Goal: Check status: Check status

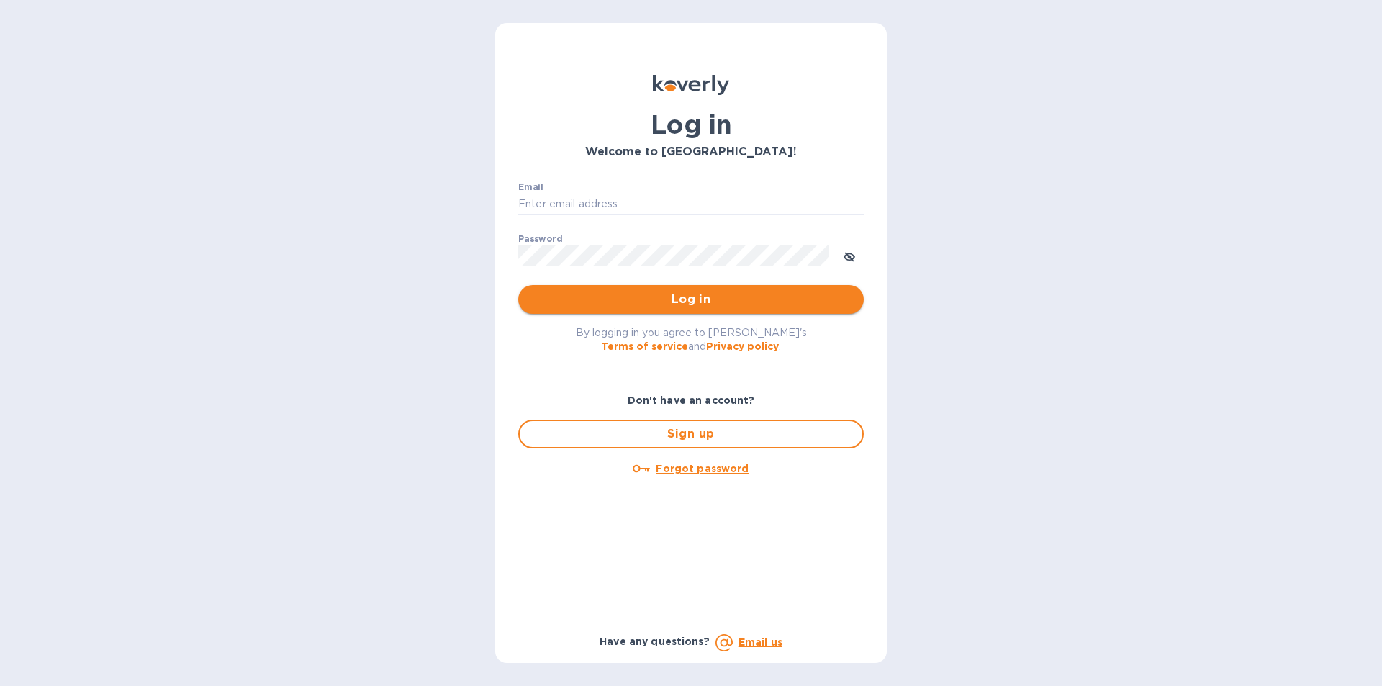
type input "[EMAIL_ADDRESS][DOMAIN_NAME]"
click at [610, 302] on span "Log in" at bounding box center [691, 299] width 322 height 17
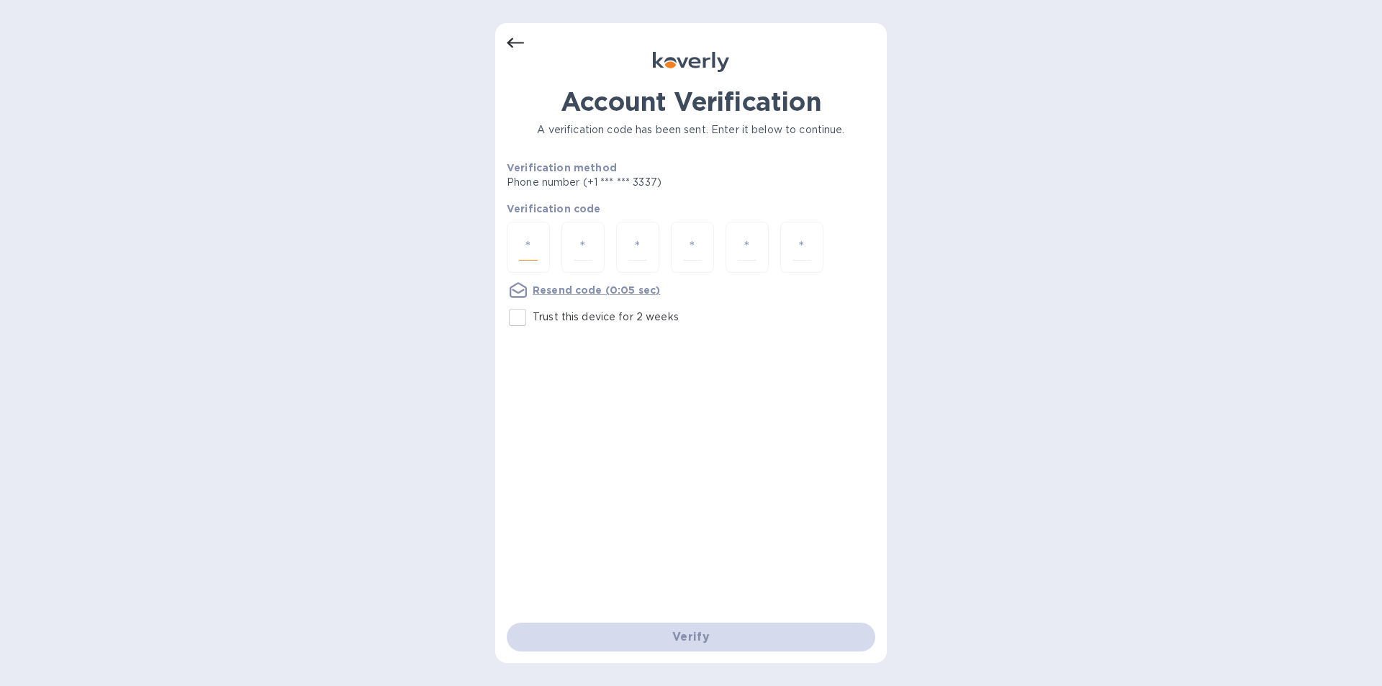
click at [522, 245] on input "number" at bounding box center [528, 247] width 19 height 27
type input "6"
type input "2"
type input "7"
type input "0"
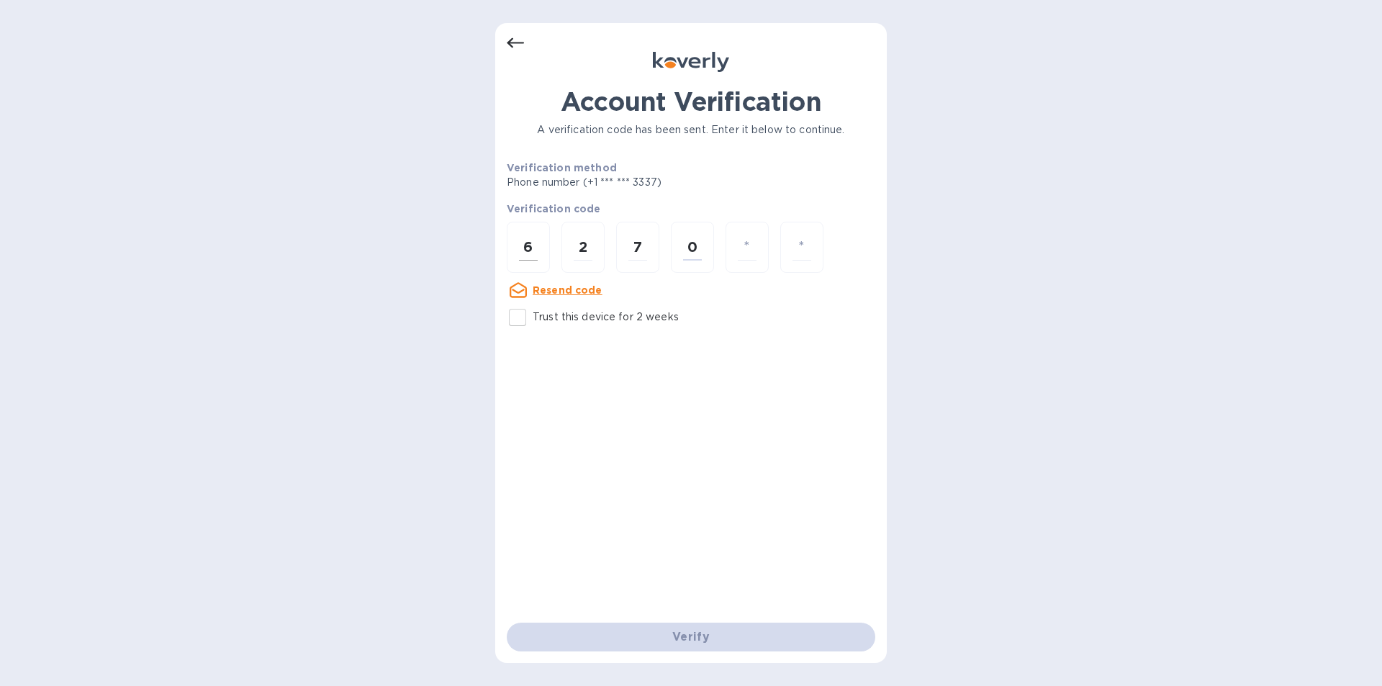
type input "5"
type input "4"
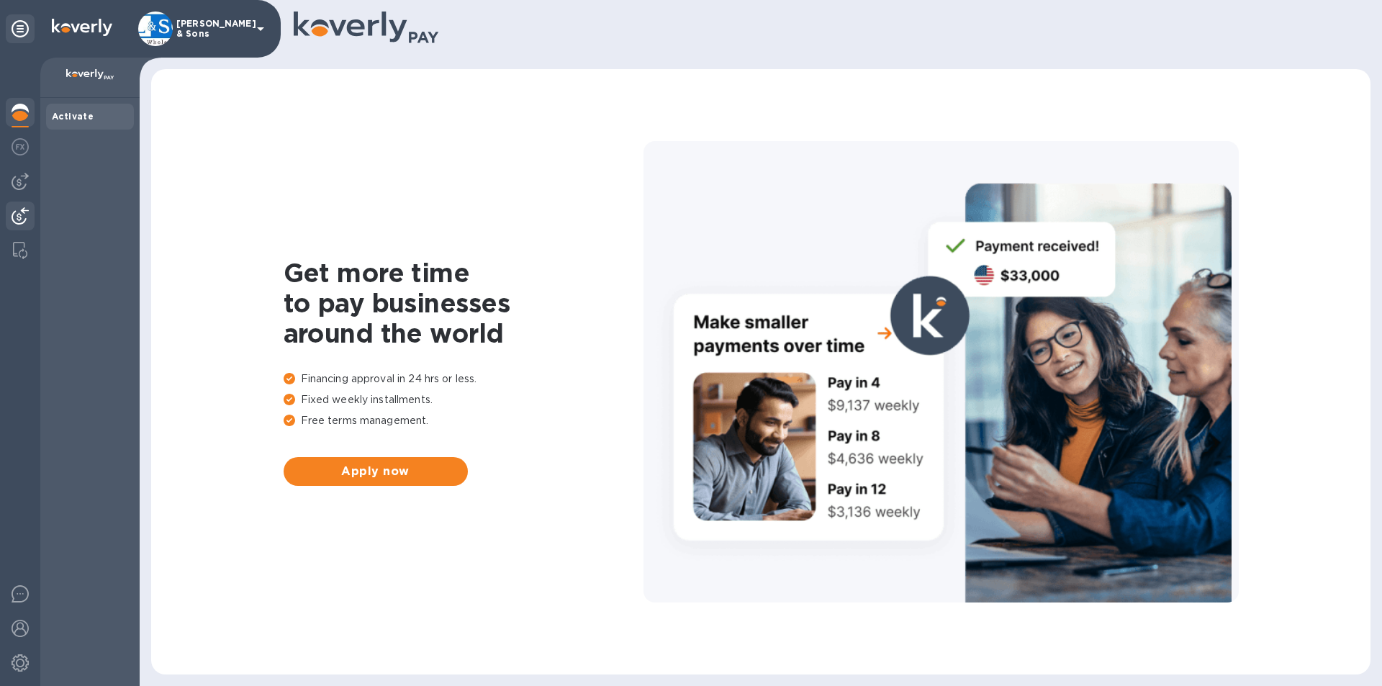
click at [20, 207] on img at bounding box center [20, 215] width 17 height 17
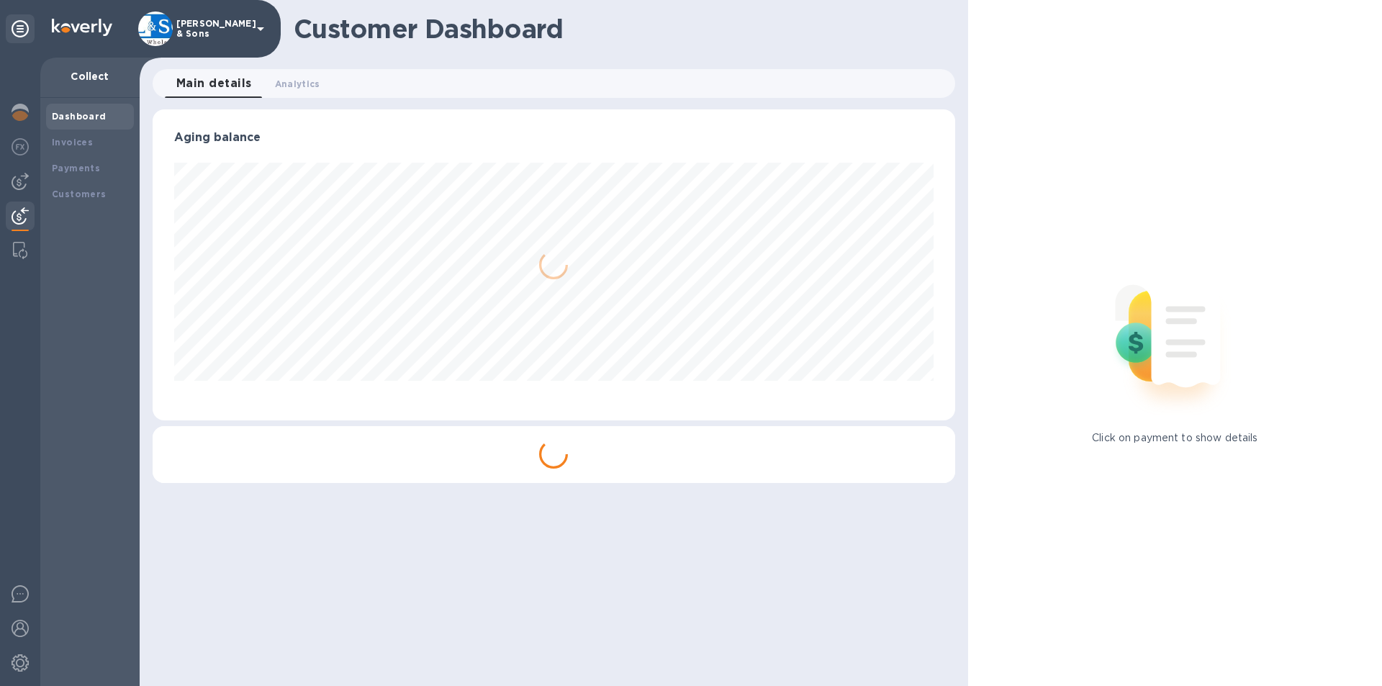
scroll to position [311, 802]
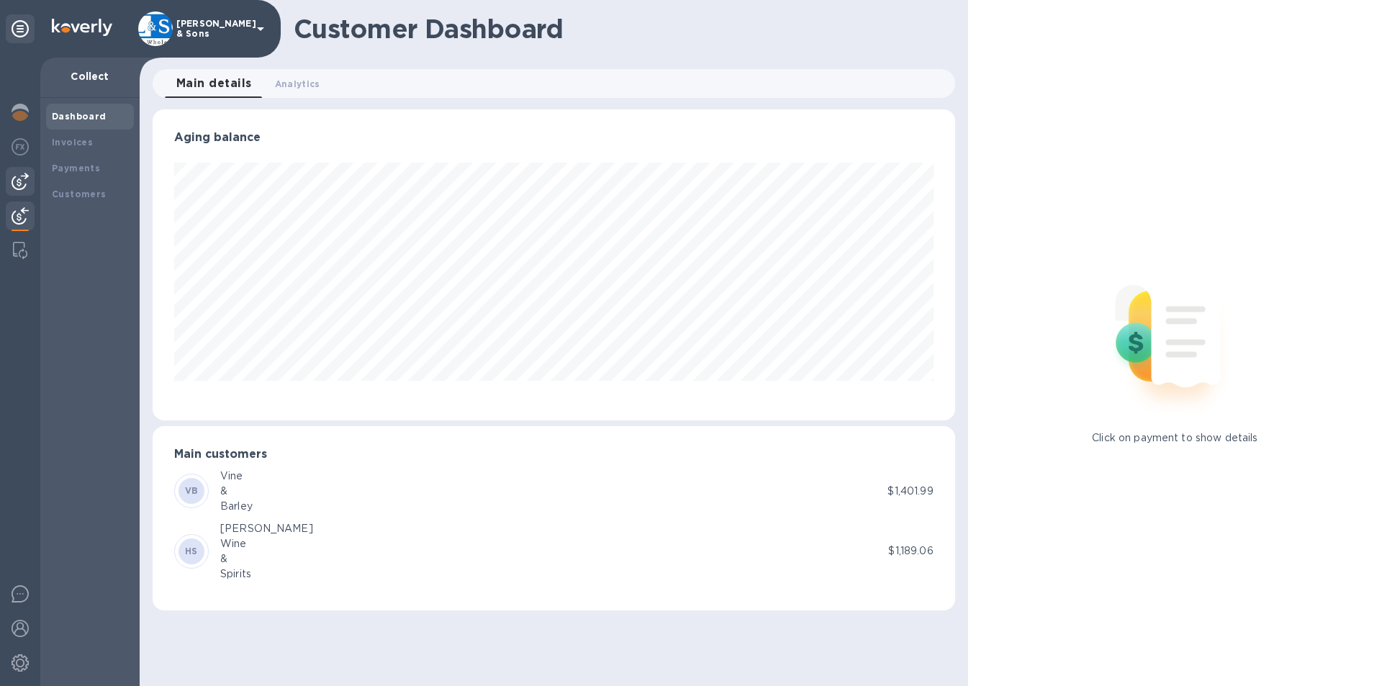
click at [23, 176] on img at bounding box center [20, 181] width 17 height 17
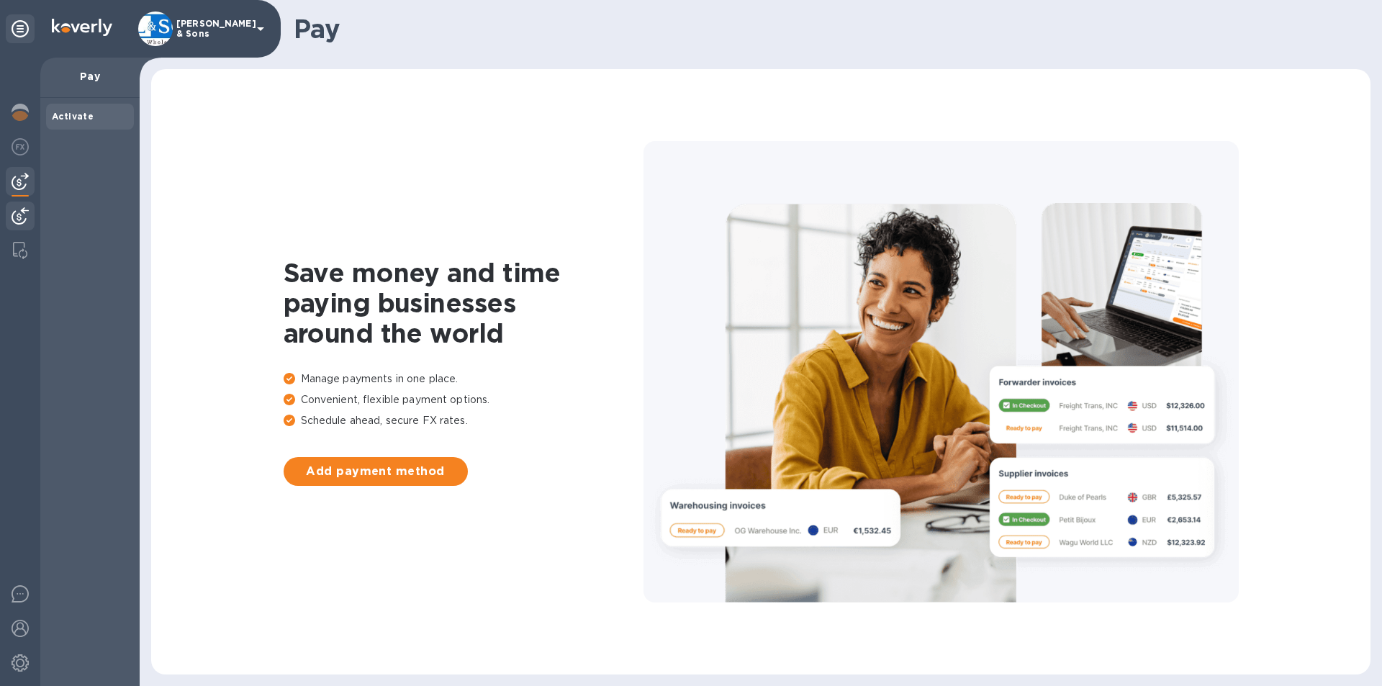
click at [20, 219] on img at bounding box center [20, 215] width 17 height 17
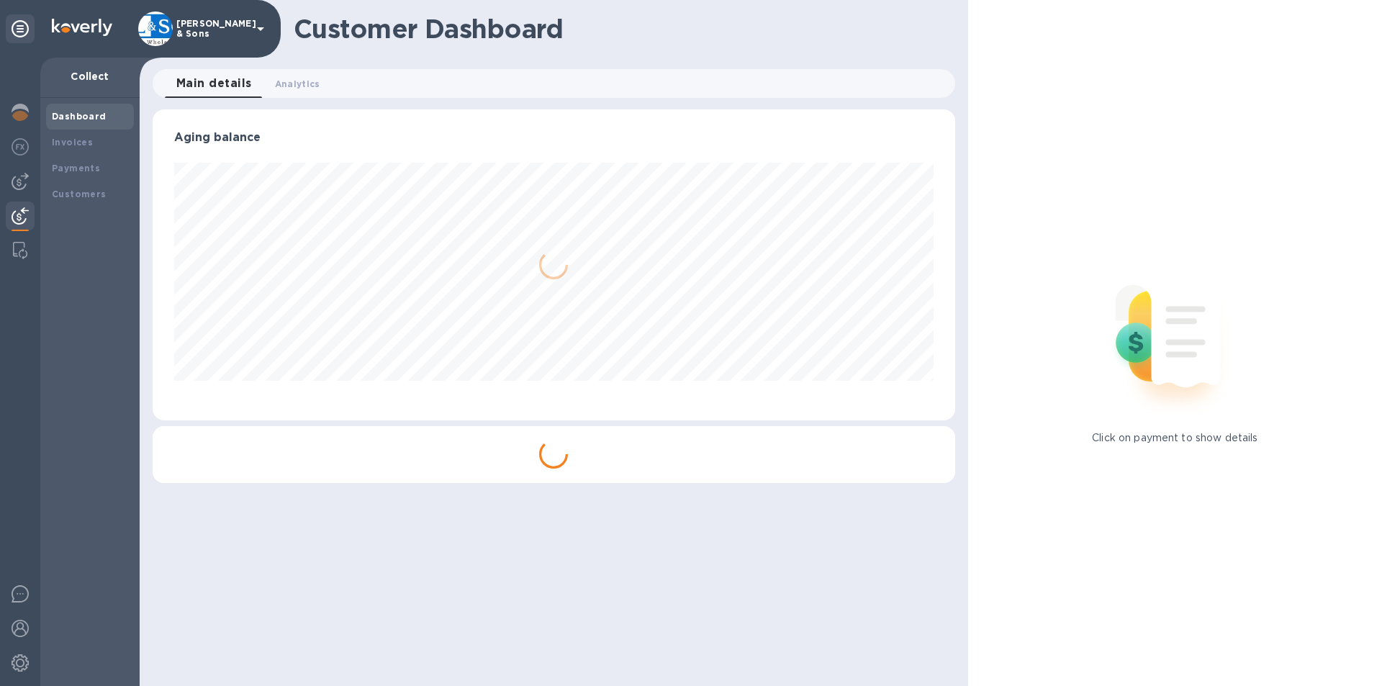
scroll to position [311, 802]
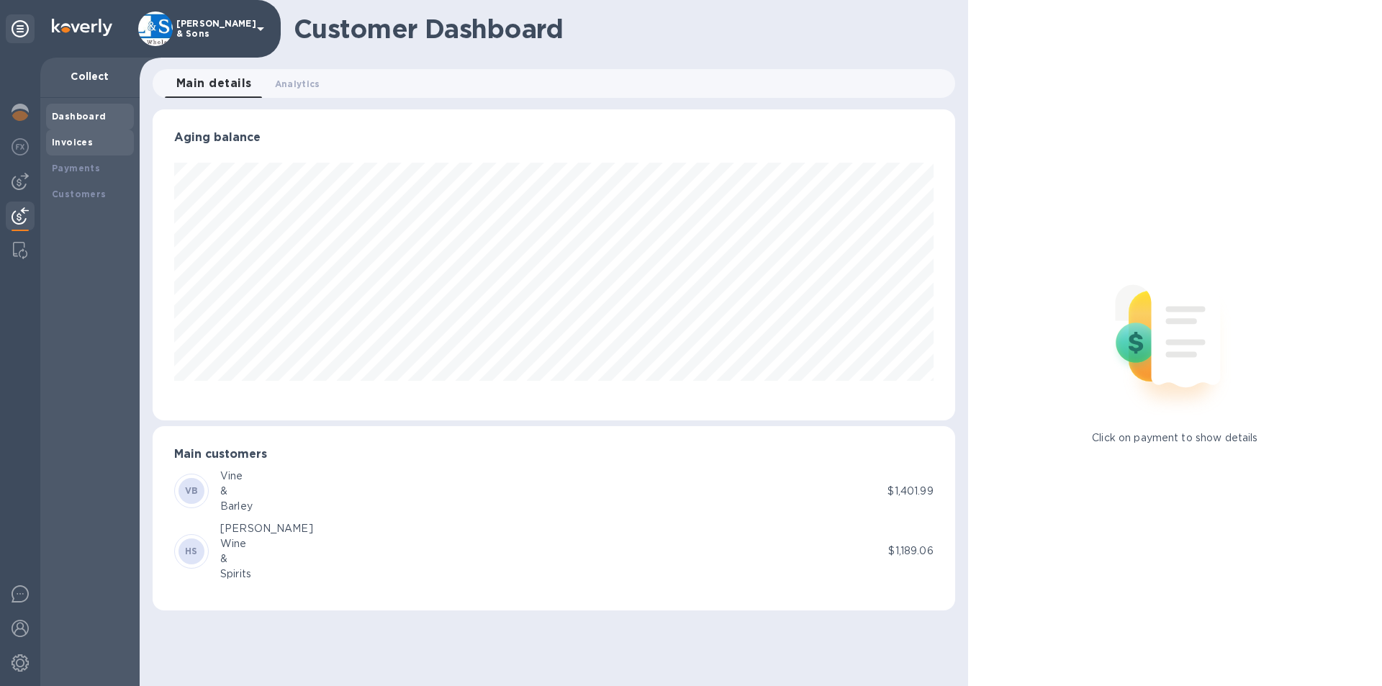
click at [76, 130] on div "Invoices" at bounding box center [90, 143] width 88 height 26
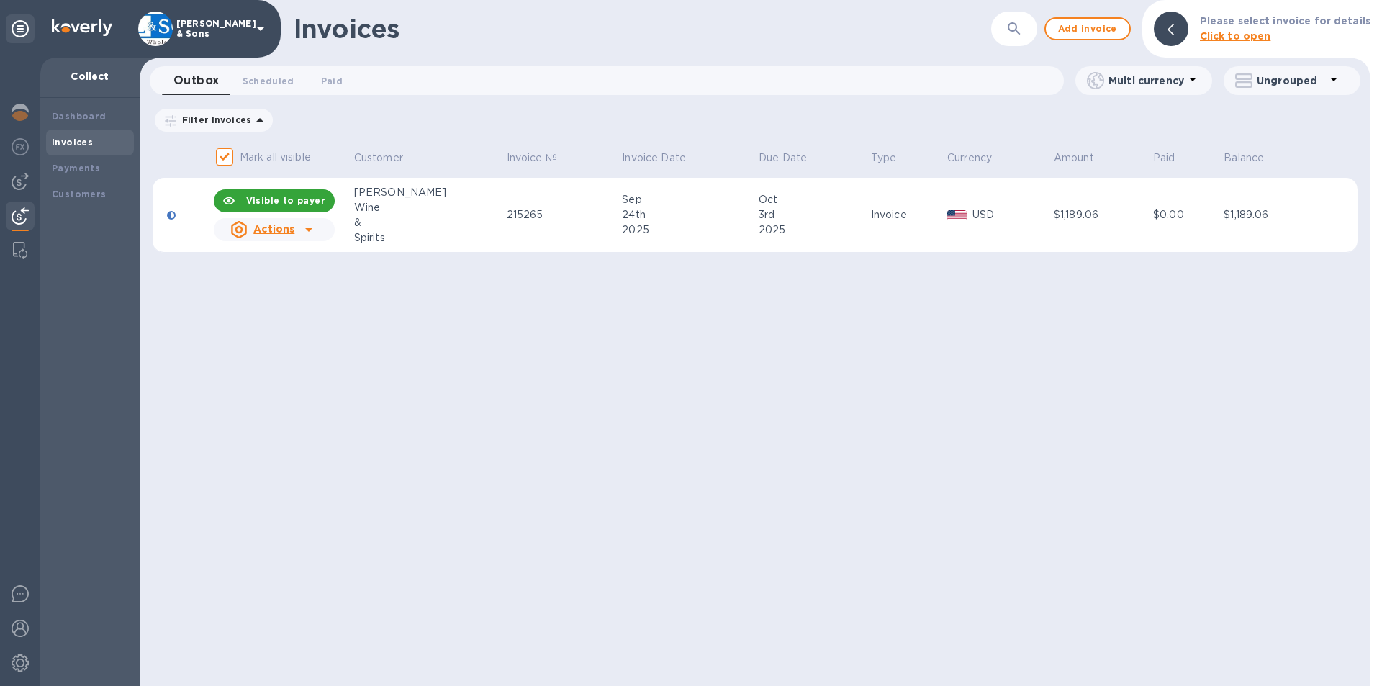
click at [276, 78] on span "Scheduled 0" at bounding box center [269, 80] width 52 height 15
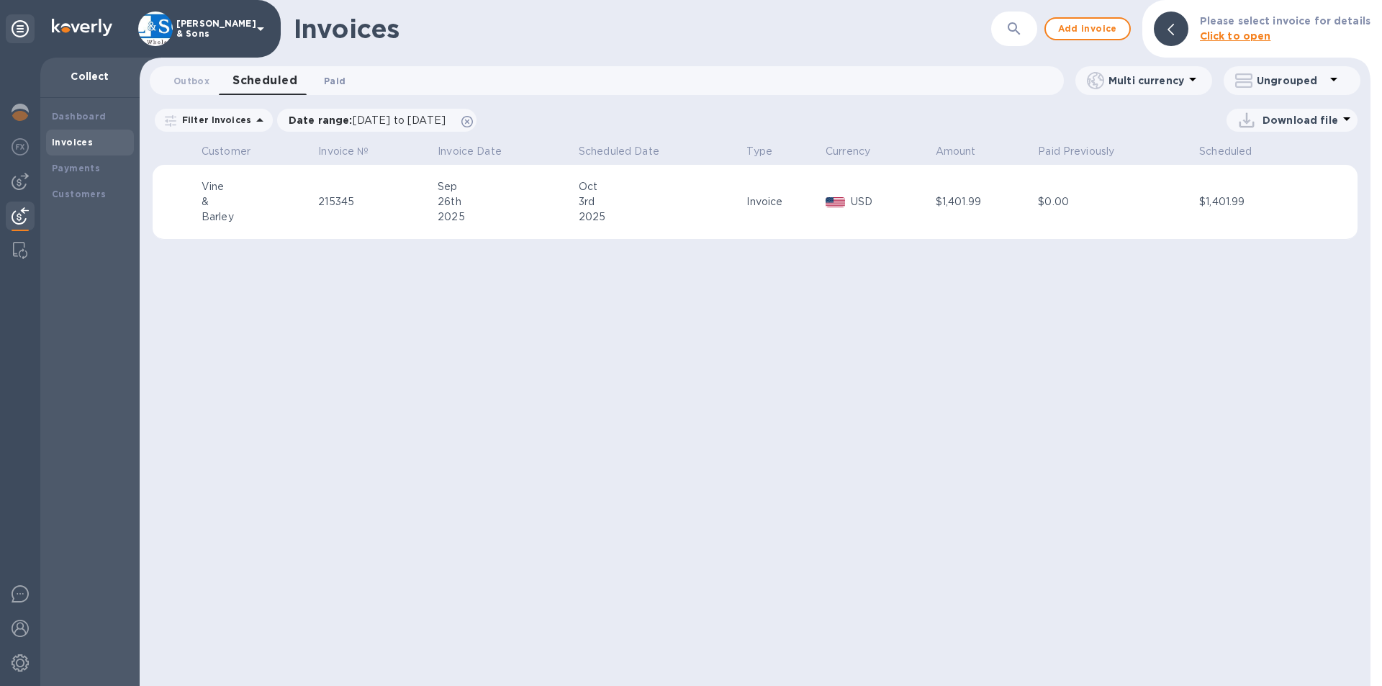
click at [335, 79] on span "Paid 0" at bounding box center [335, 80] width 22 height 15
